Goal: Task Accomplishment & Management: Complete application form

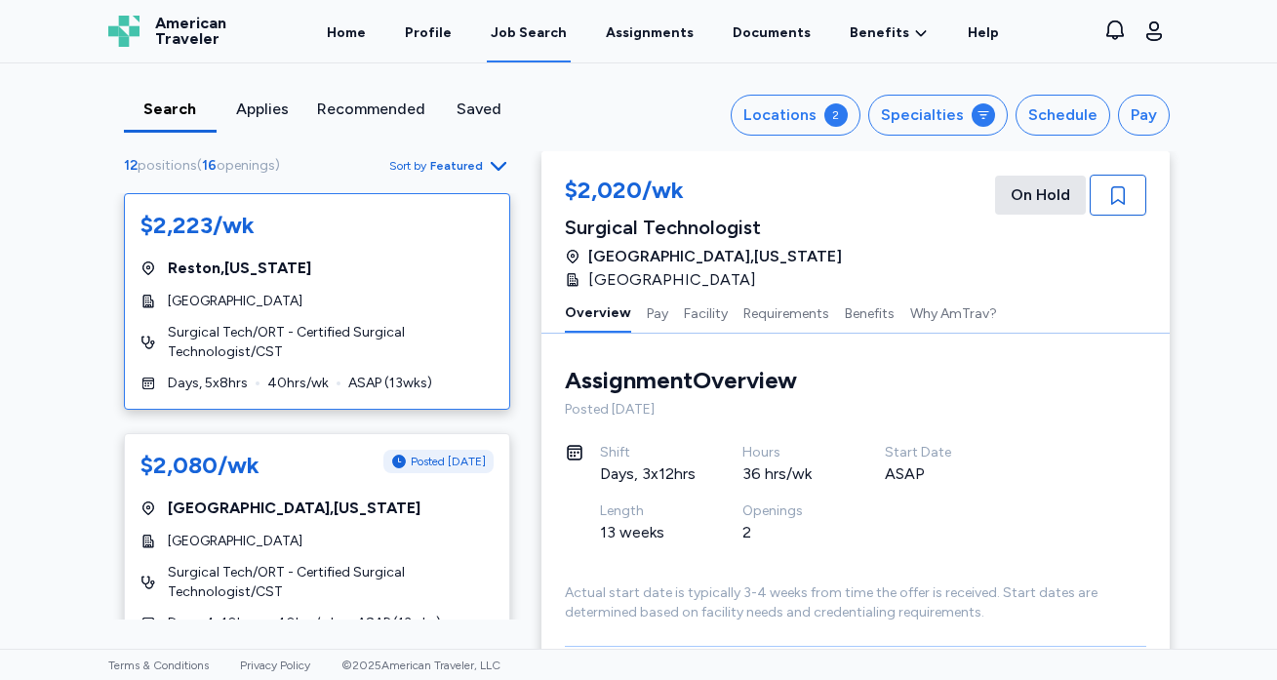
click at [343, 326] on span "Surgical Tech/ORT - Certified Surgical Technologist/CST" at bounding box center [331, 342] width 326 height 39
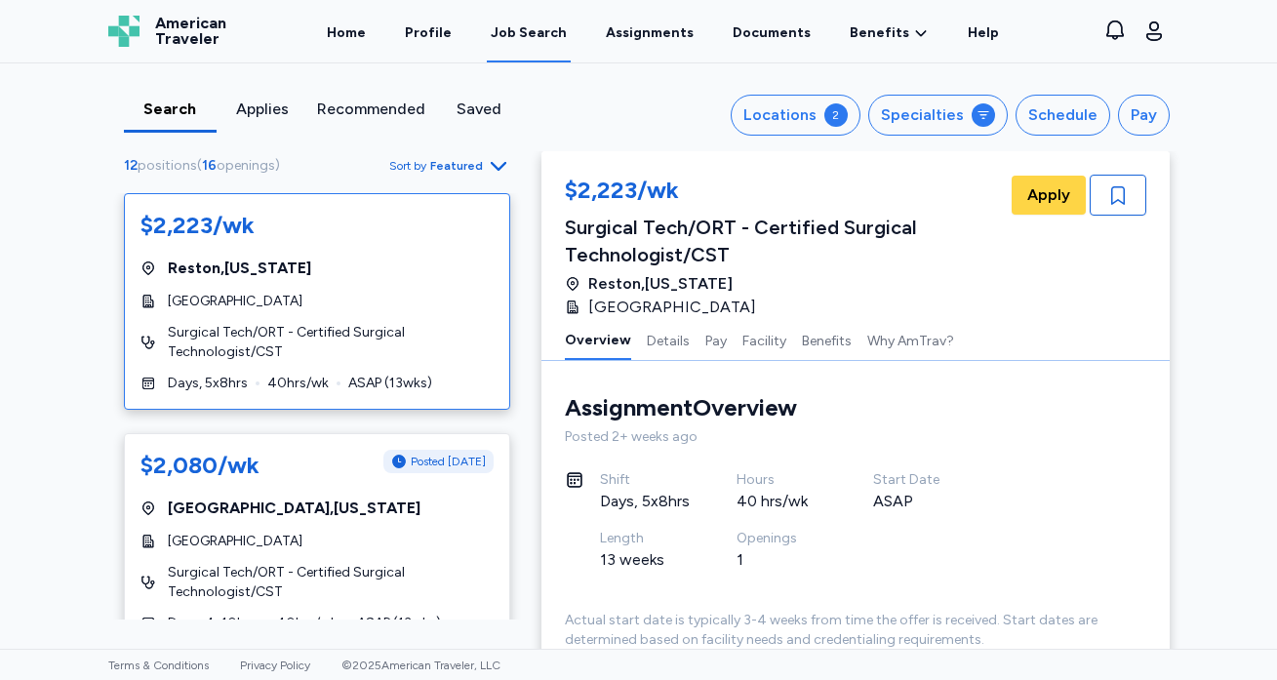
scroll to position [29, 0]
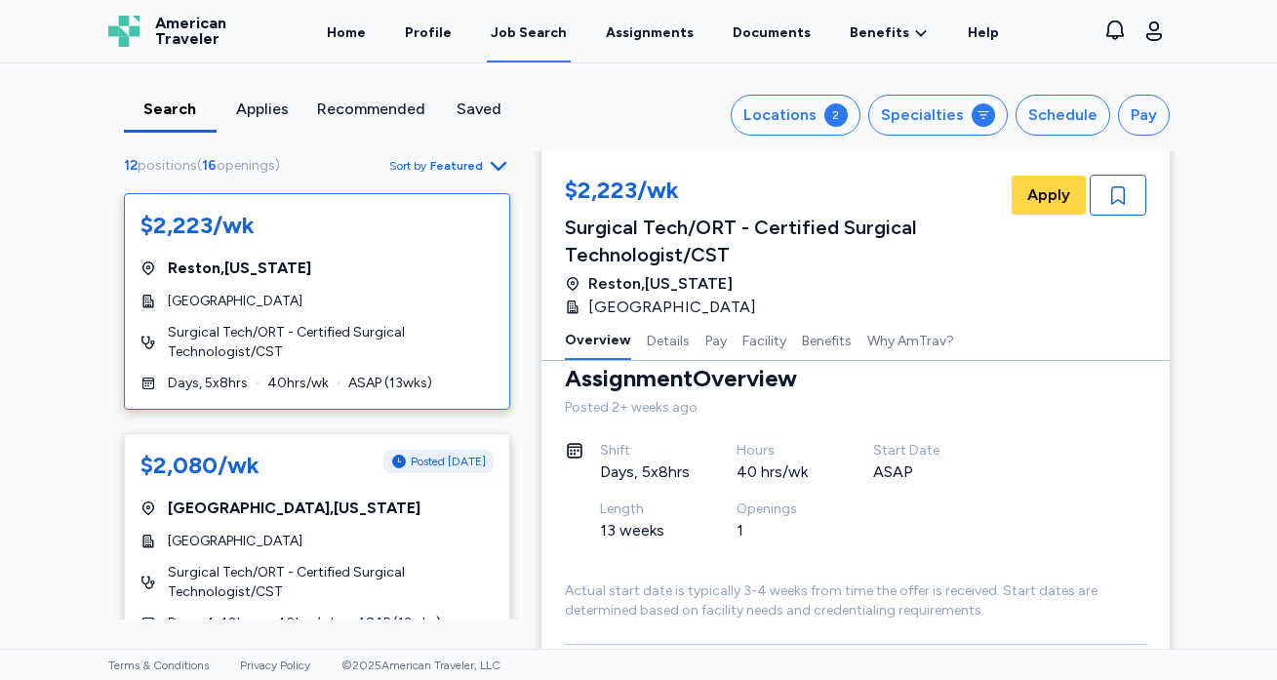
click at [339, 283] on div "$2,223/wk [GEOGRAPHIC_DATA] , [US_STATE][GEOGRAPHIC_DATA] Surgical Tech/ORT - C…" at bounding box center [317, 301] width 386 height 217
click at [1062, 190] on span "Apply" at bounding box center [1049, 194] width 43 height 23
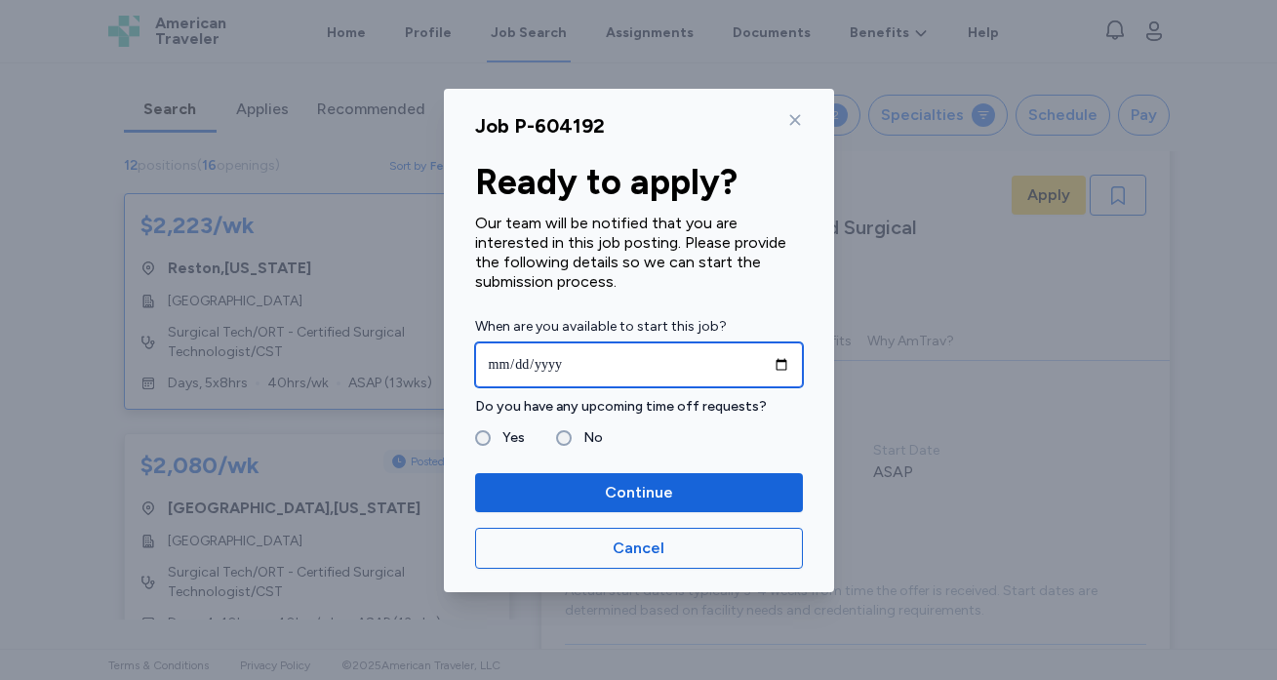
click at [647, 357] on input "date" at bounding box center [639, 365] width 328 height 45
type input "**********"
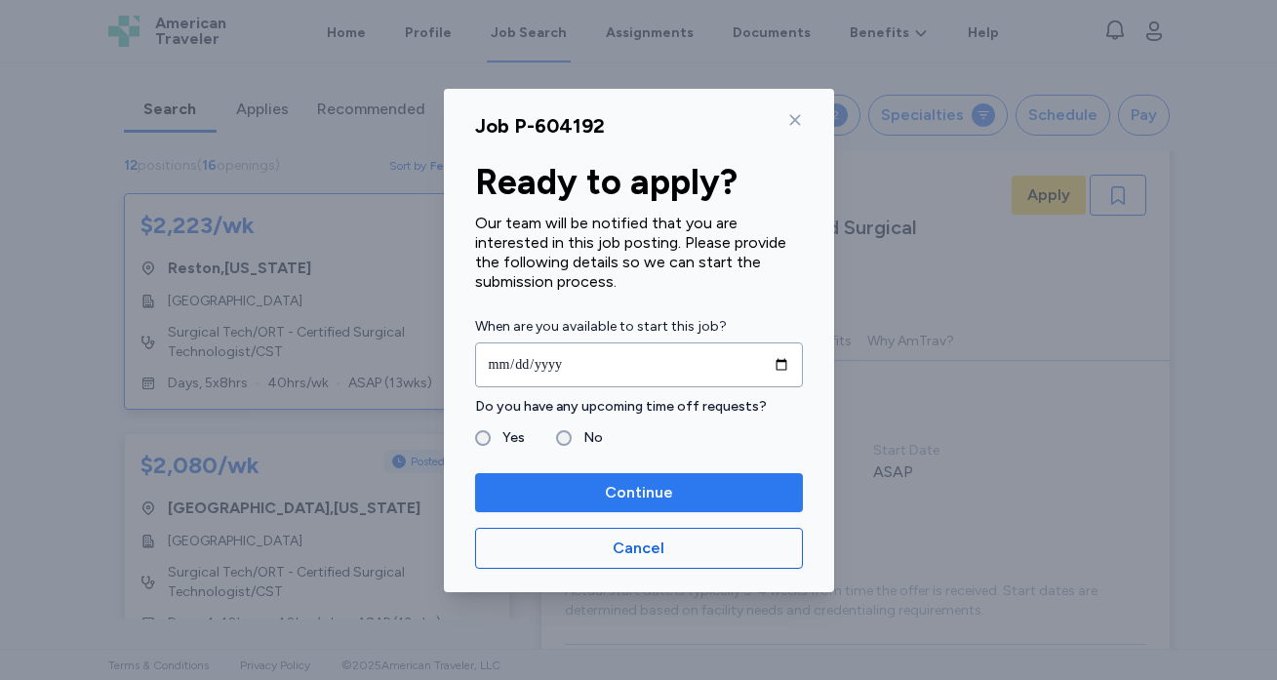
click at [706, 490] on span "Continue" at bounding box center [639, 492] width 297 height 23
click at [570, 494] on span "Continue" at bounding box center [639, 492] width 297 height 23
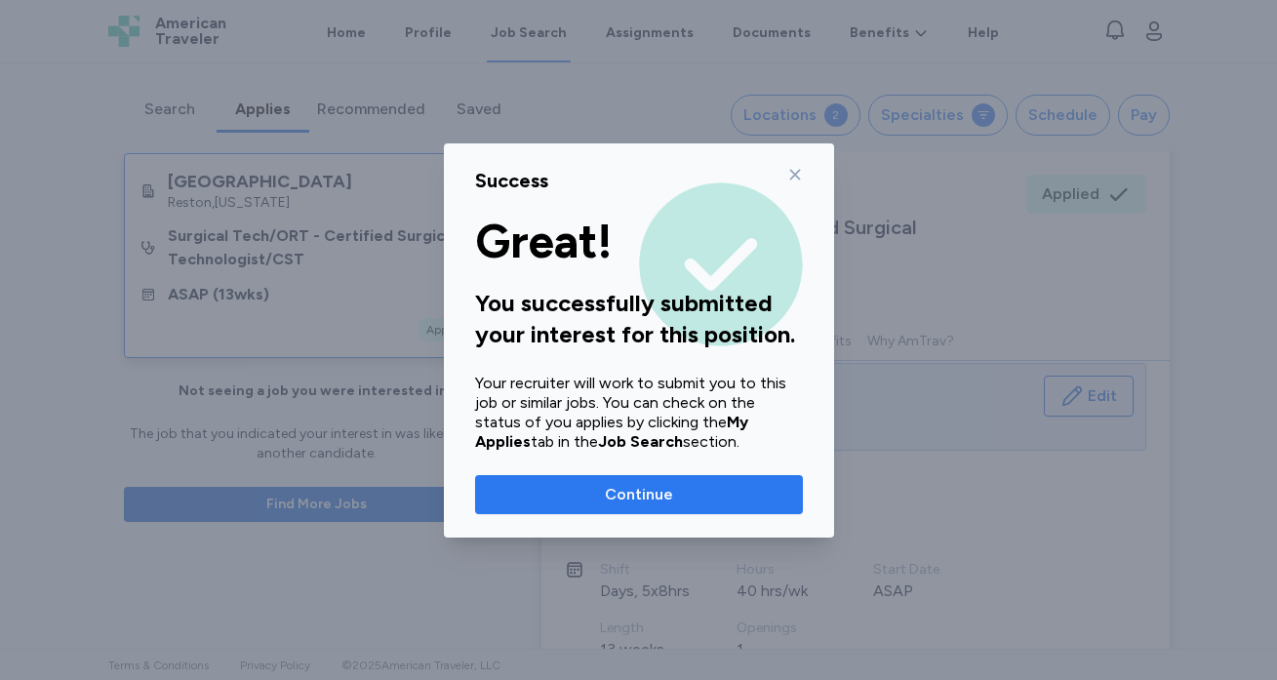
click at [584, 503] on span "Continue" at bounding box center [639, 494] width 297 height 23
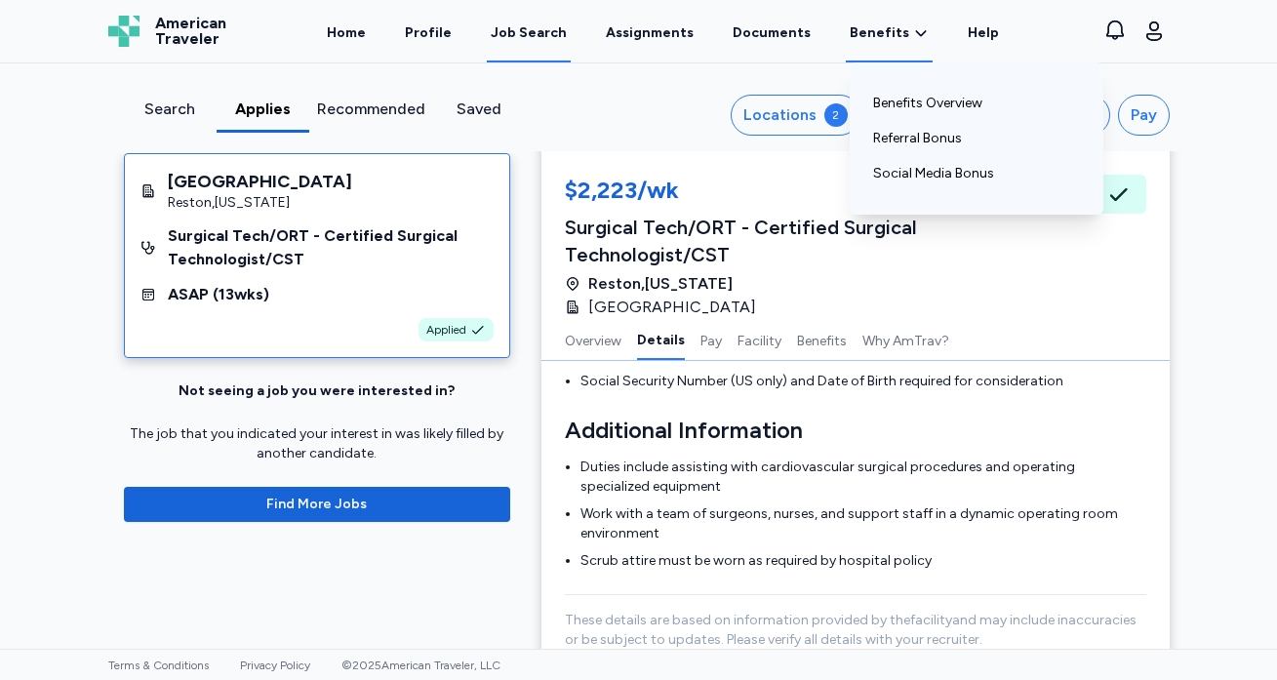
scroll to position [794, 0]
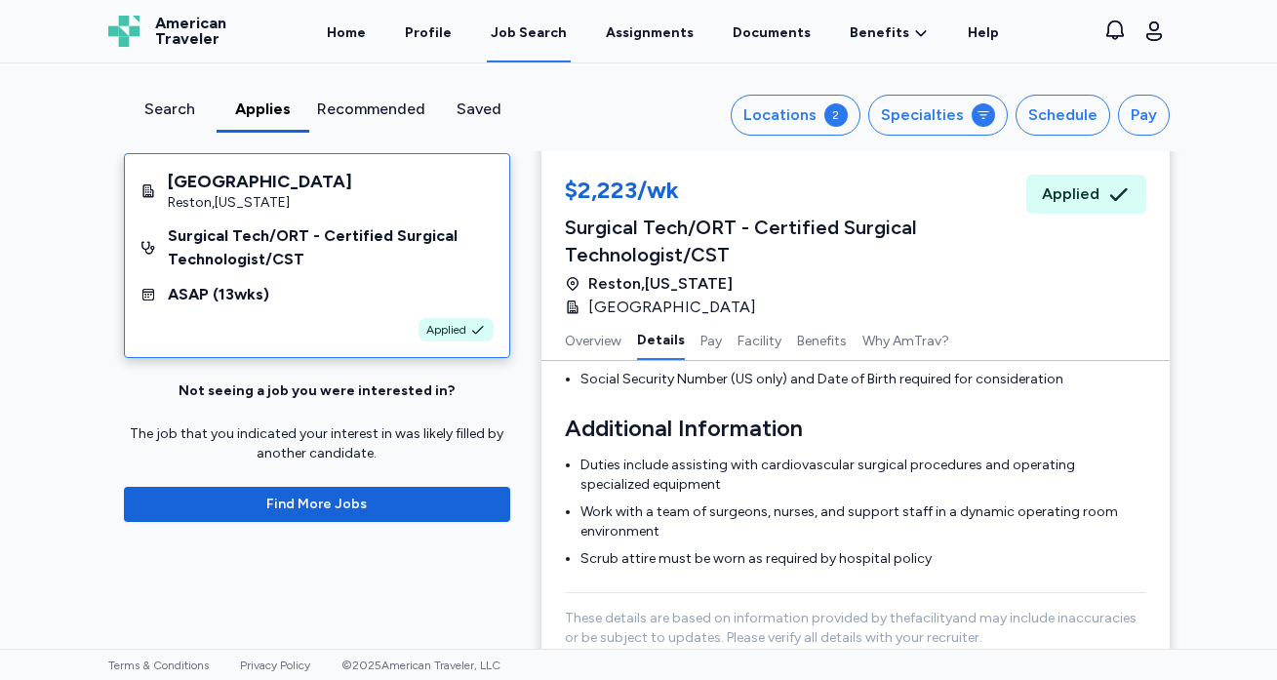
click at [1101, 195] on div "Applied" at bounding box center [1087, 194] width 120 height 39
click at [242, 108] on div "Applies" at bounding box center [262, 109] width 77 height 23
click at [165, 106] on div "Search" at bounding box center [170, 109] width 77 height 23
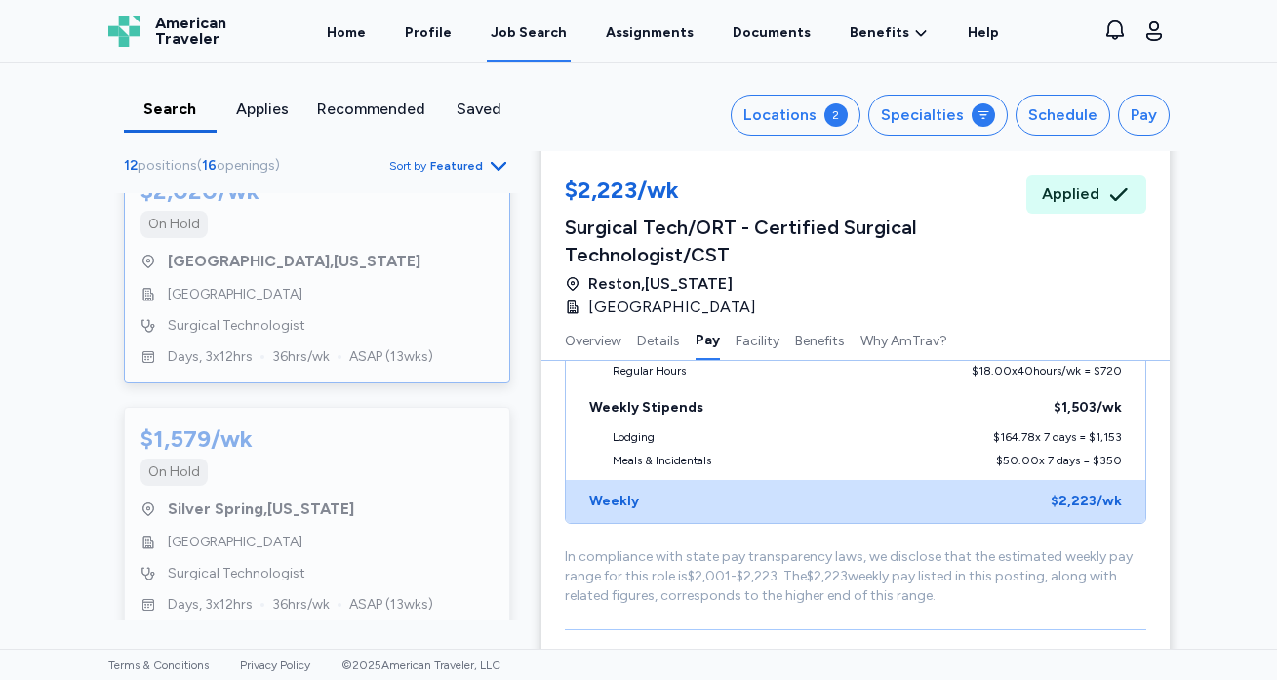
scroll to position [1514, 0]
